Goal: Transaction & Acquisition: Purchase product/service

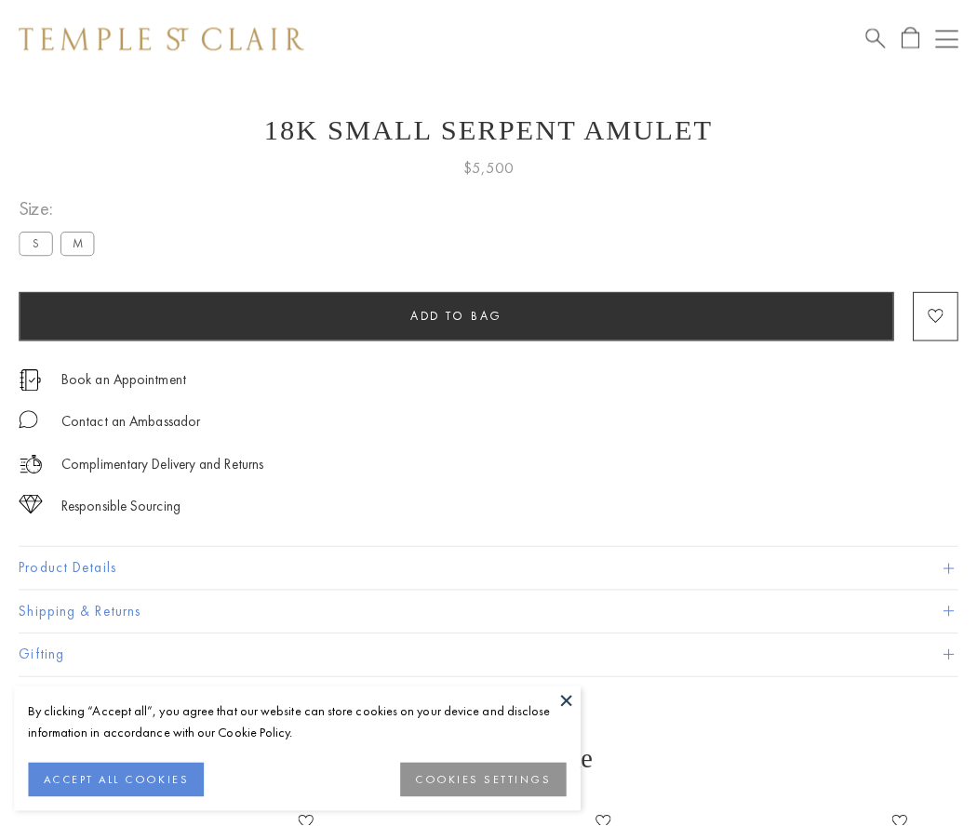
scroll to position [52, 0]
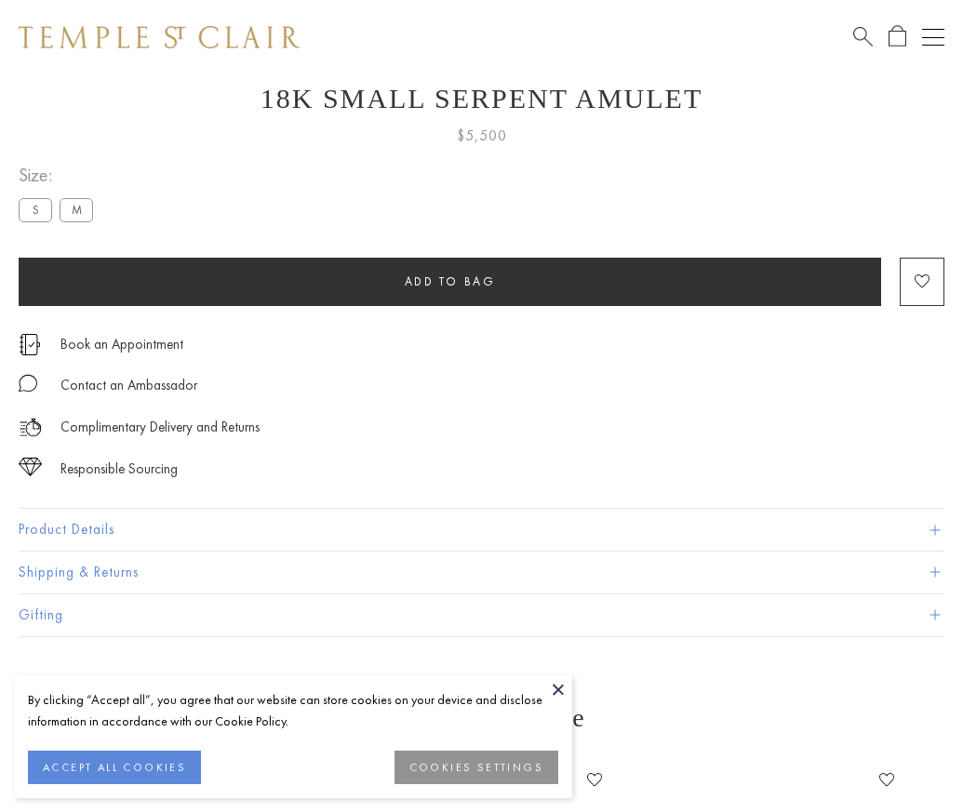
click at [449, 281] on span "Add to bag" at bounding box center [450, 282] width 91 height 16
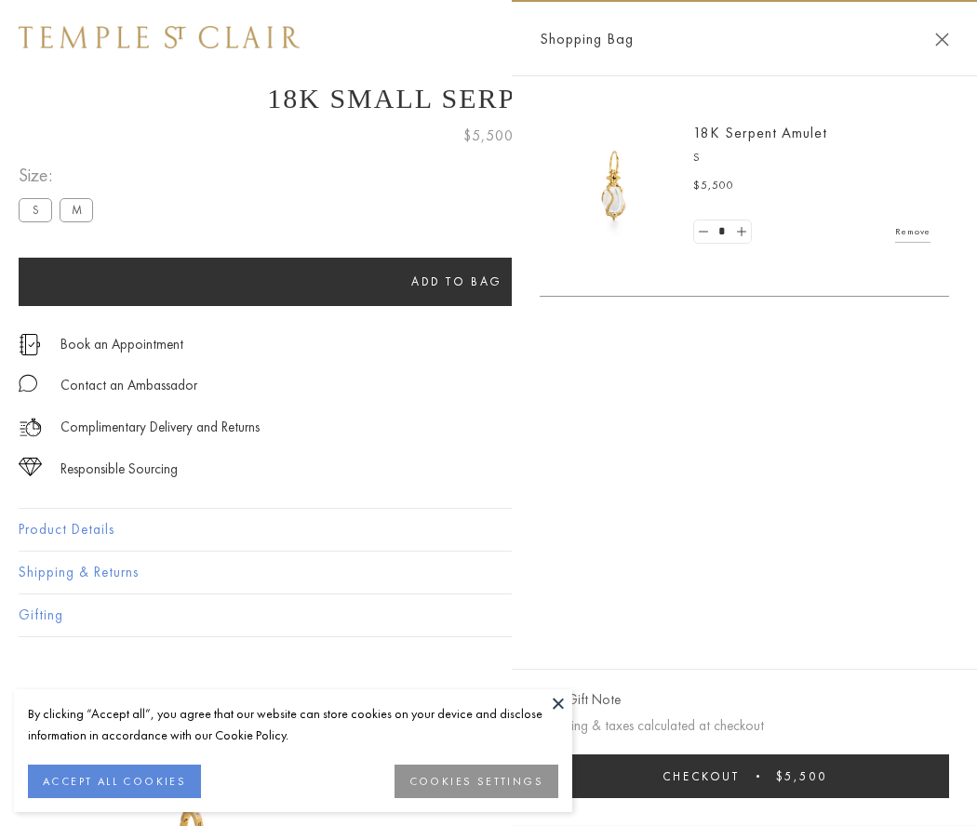
click at [749, 776] on button "Checkout $5,500" at bounding box center [744, 777] width 409 height 44
